Goal: Information Seeking & Learning: Learn about a topic

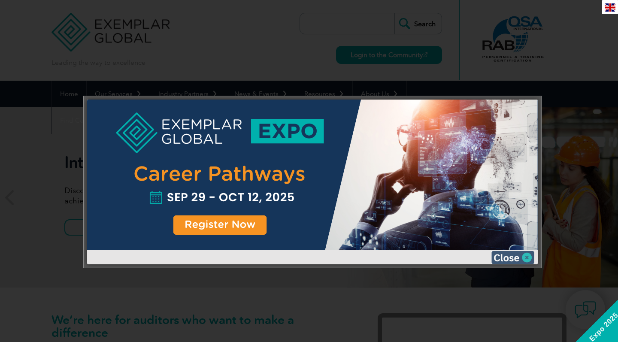
click at [506, 255] on img at bounding box center [513, 257] width 43 height 13
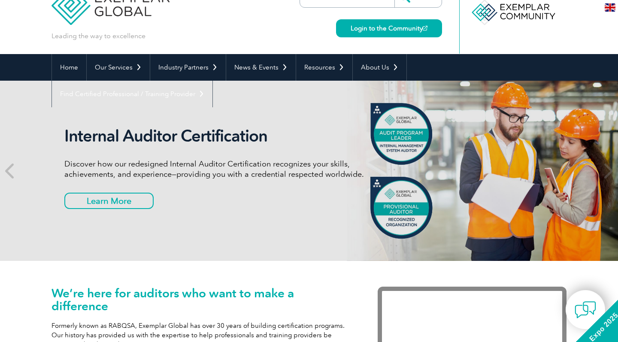
scroll to position [27, 0]
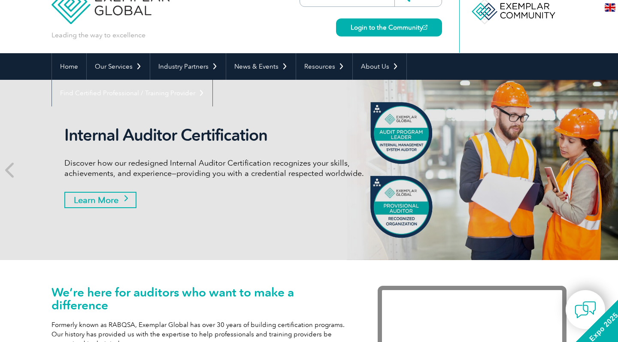
click at [109, 200] on link "Learn More" at bounding box center [100, 200] width 72 height 16
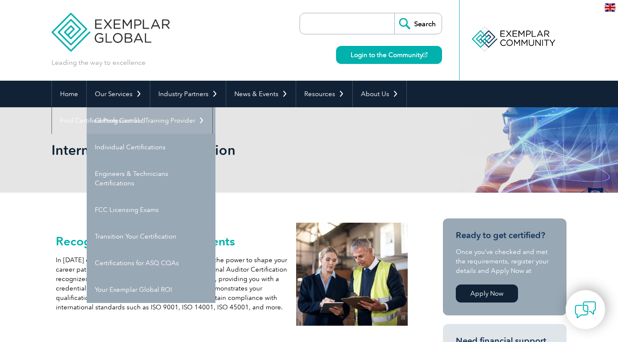
click at [135, 119] on link "Getting Certified" at bounding box center [151, 120] width 129 height 27
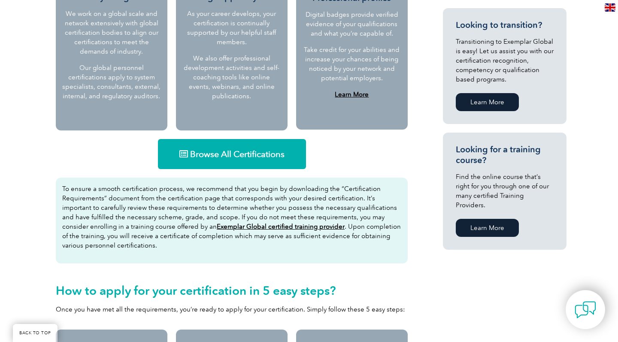
scroll to position [466, 0]
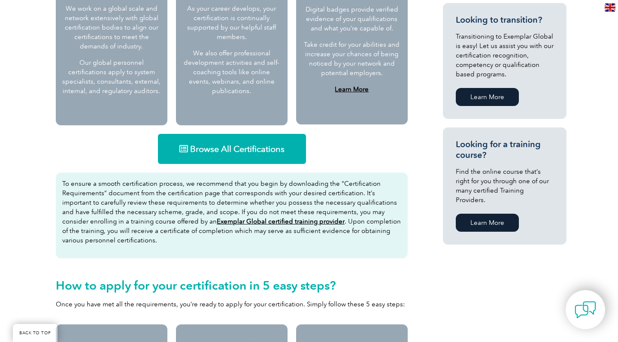
click at [238, 147] on span "Browse All Certifications" at bounding box center [237, 149] width 94 height 9
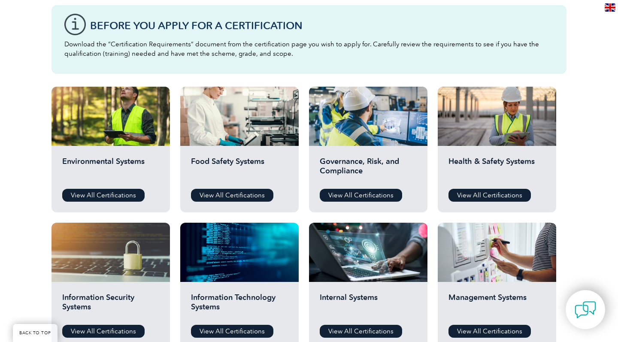
scroll to position [236, 0]
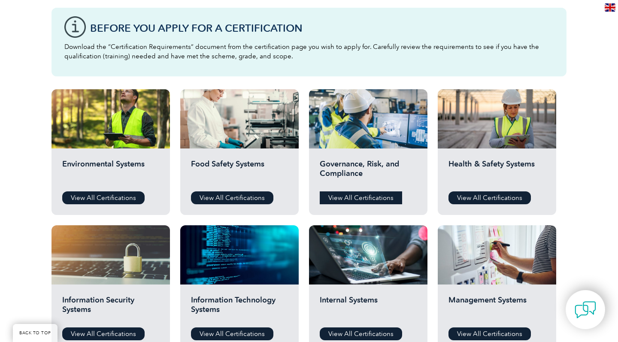
click at [368, 197] on link "View All Certifications" at bounding box center [361, 198] width 82 height 13
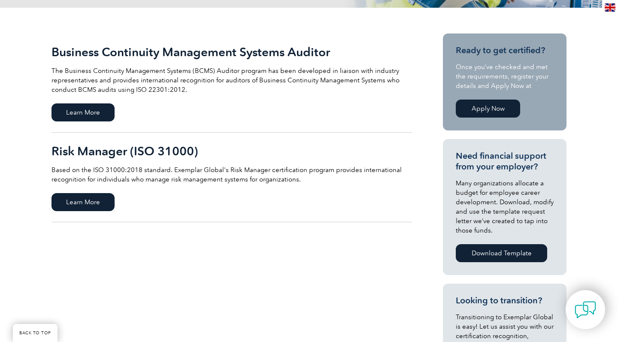
scroll to position [181, 0]
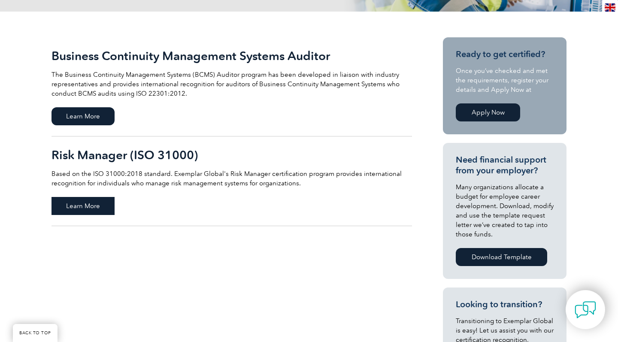
click at [80, 204] on span "Learn More" at bounding box center [83, 206] width 63 height 18
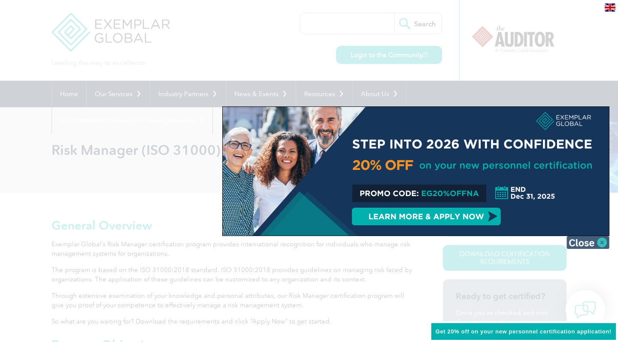
click at [603, 243] on img at bounding box center [588, 242] width 43 height 13
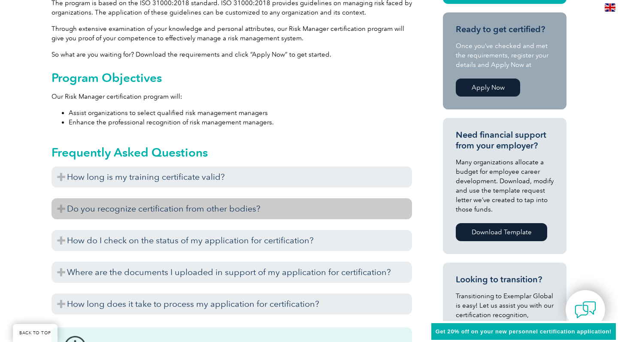
scroll to position [275, 0]
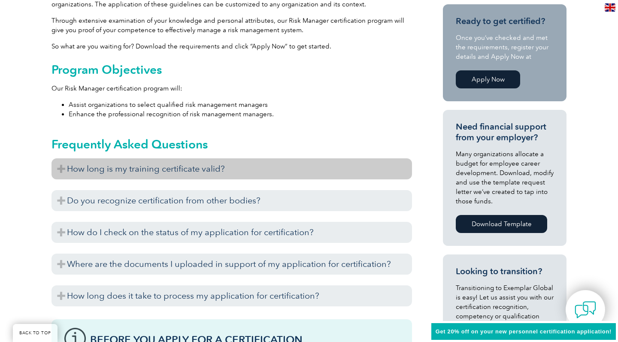
click at [62, 167] on h3 "How long is my training certificate valid?" at bounding box center [232, 168] width 361 height 21
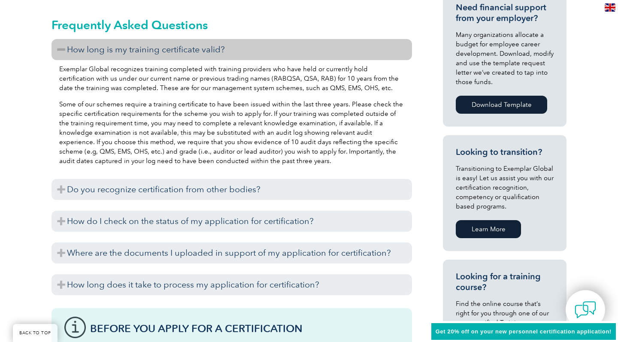
scroll to position [402, 0]
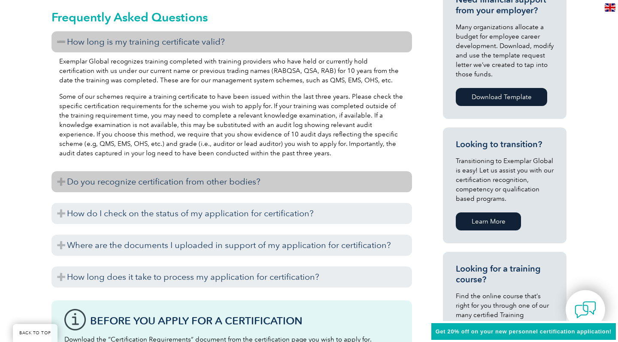
click at [61, 180] on h3 "Do you recognize certification from other bodies?" at bounding box center [232, 181] width 361 height 21
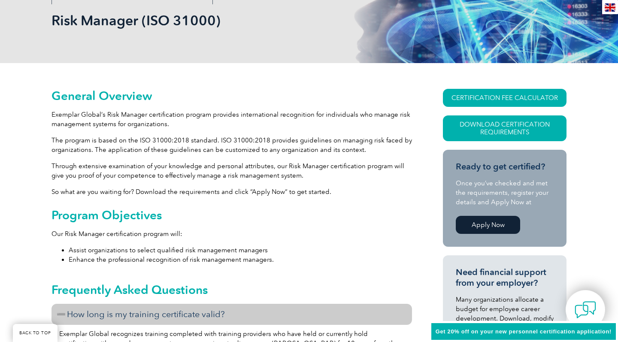
scroll to position [129, 0]
click at [495, 94] on link "CERTIFICATION FEE CALCULATOR" at bounding box center [505, 98] width 124 height 18
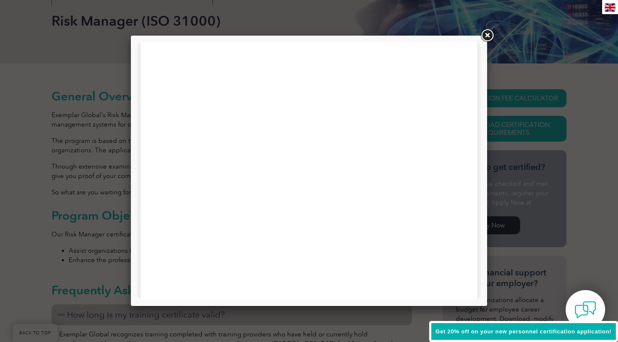
scroll to position [270, 0]
click at [487, 35] on link at bounding box center [487, 35] width 15 height 15
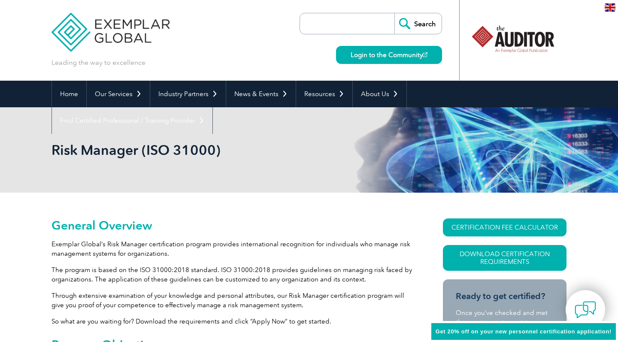
scroll to position [0, 0]
